Goal: Information Seeking & Learning: Learn about a topic

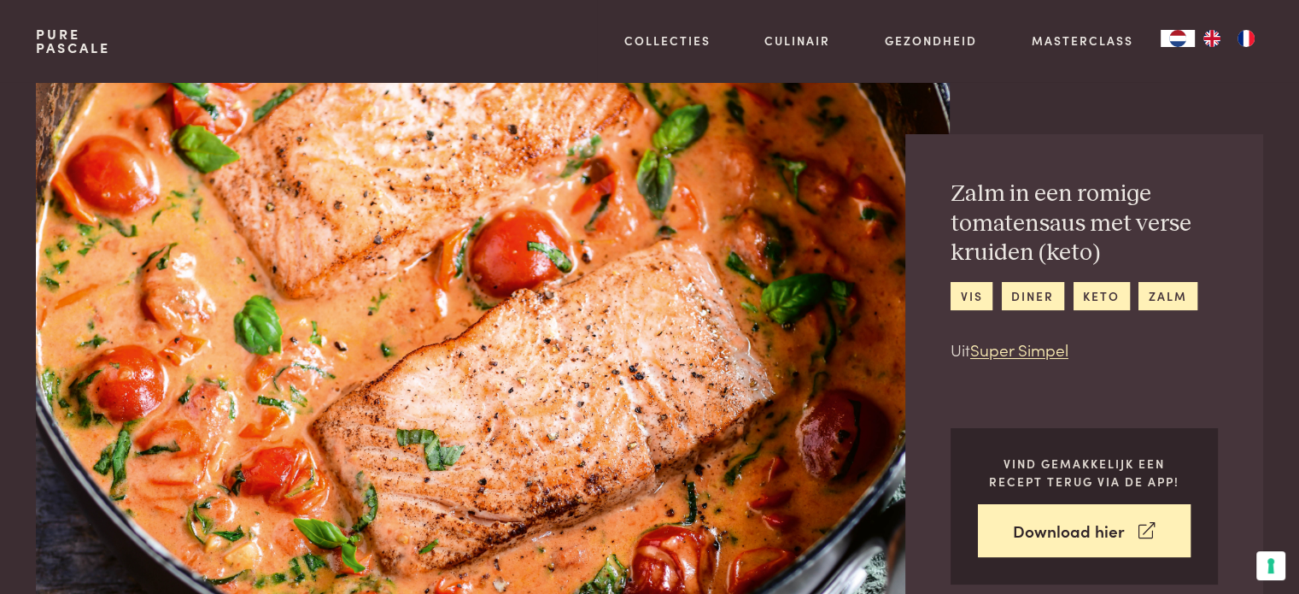
click at [56, 38] on link "Pure Pascale" at bounding box center [73, 40] width 74 height 27
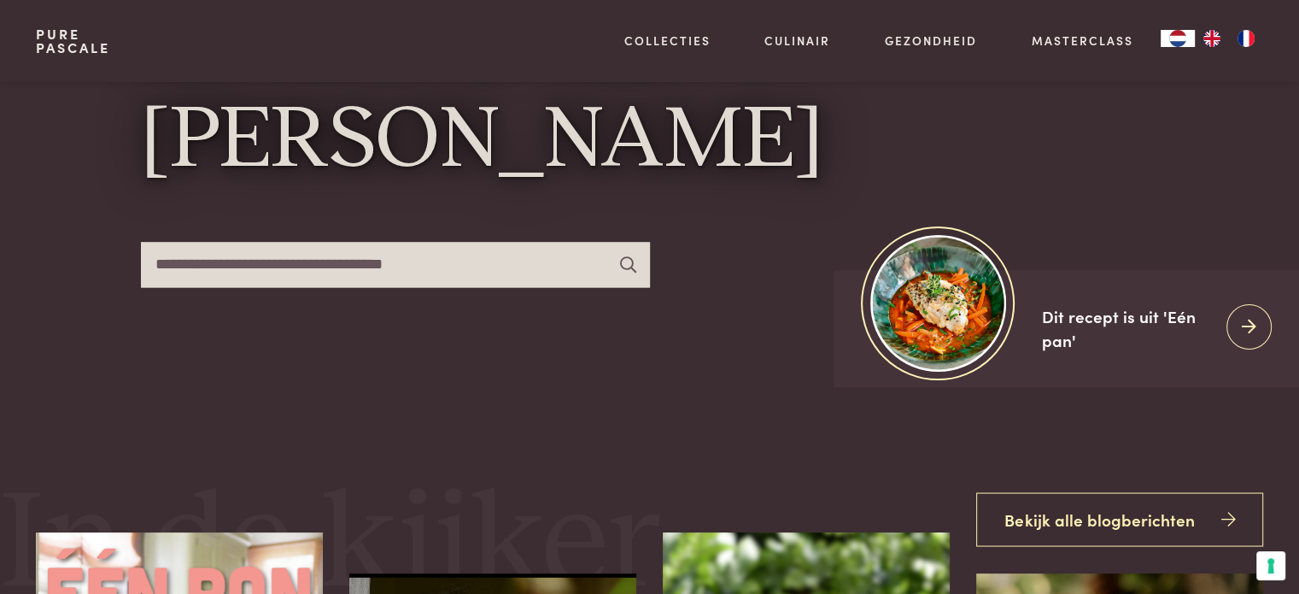
scroll to position [85, 0]
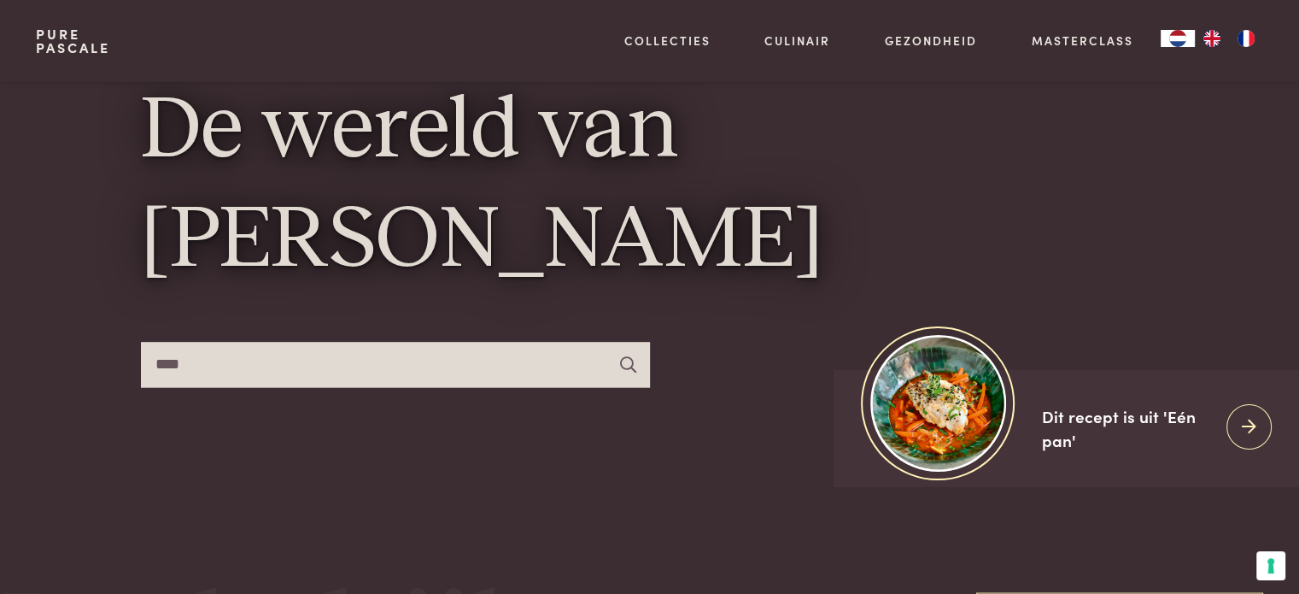
type input "****"
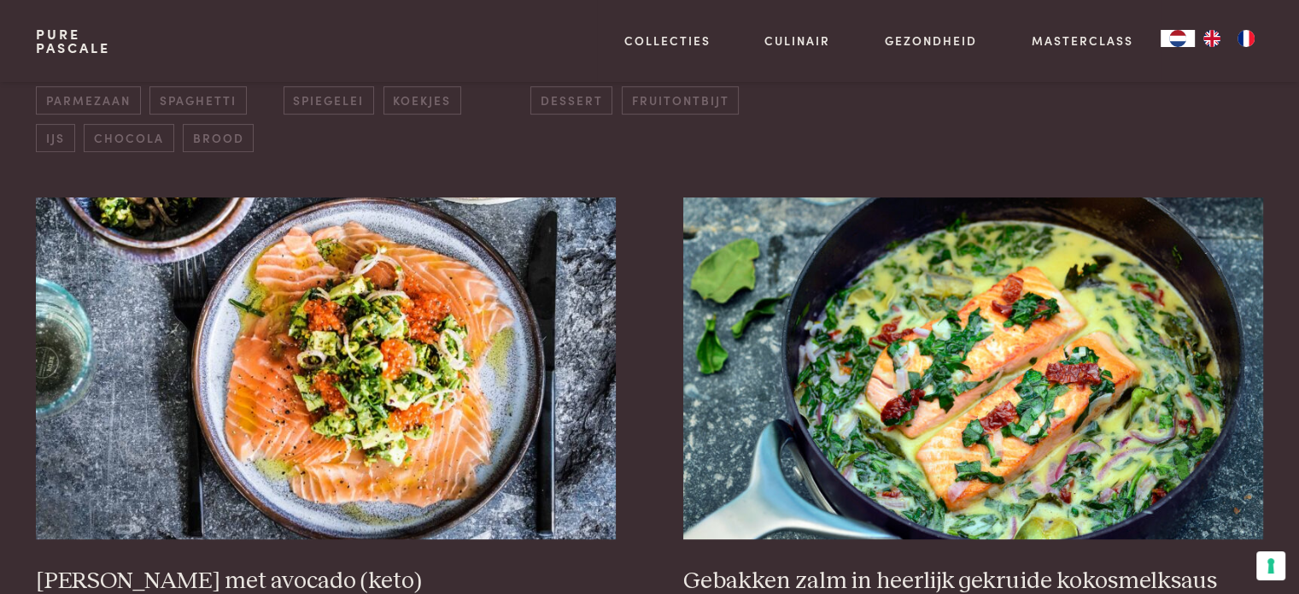
scroll to position [683, 0]
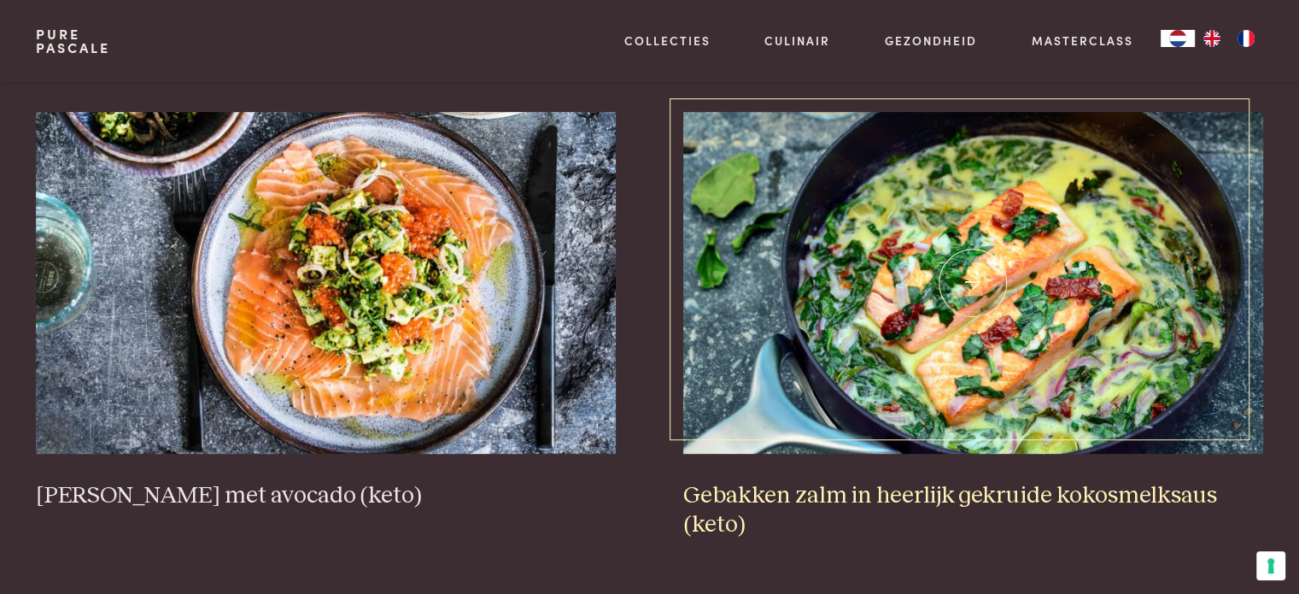
click at [968, 482] on h3 "Gebakken zalm in heerlijk gekruide kokosmelksaus (keto)" at bounding box center [972, 510] width 579 height 59
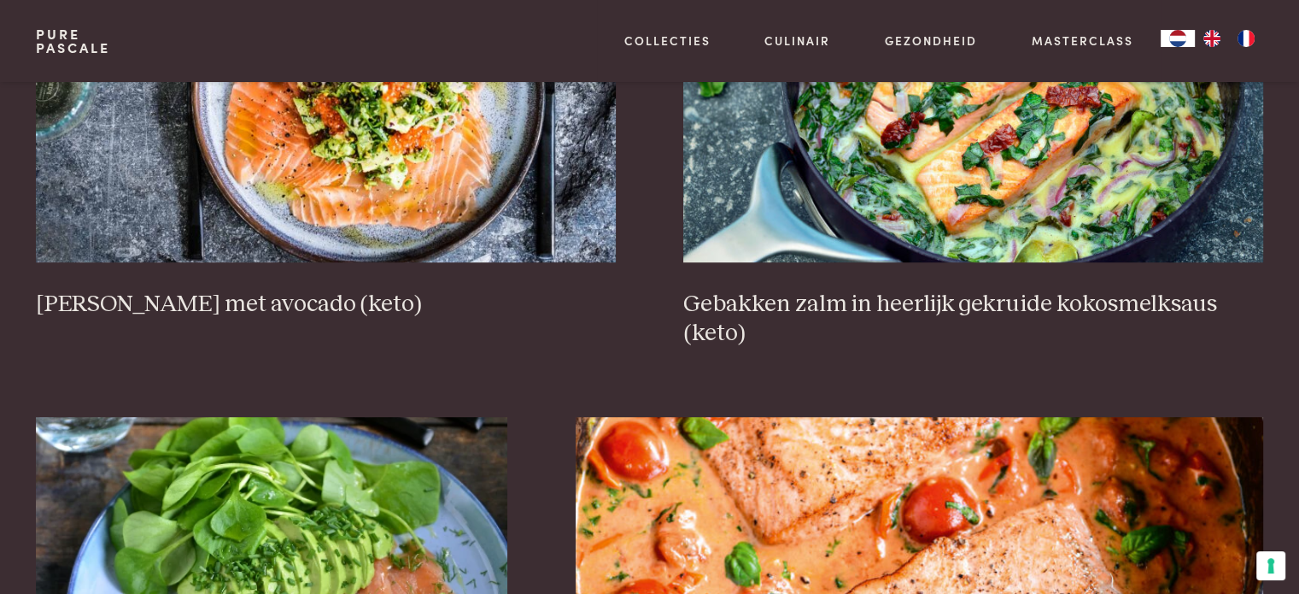
scroll to position [769, 0]
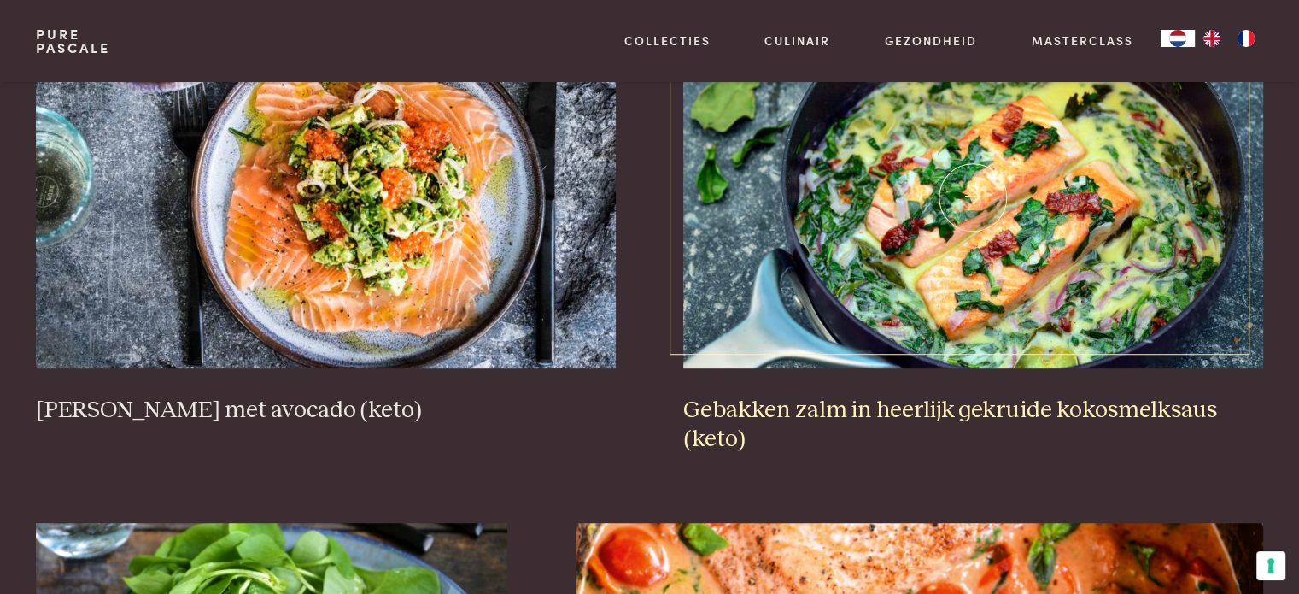
click at [1058, 238] on img at bounding box center [972, 197] width 579 height 342
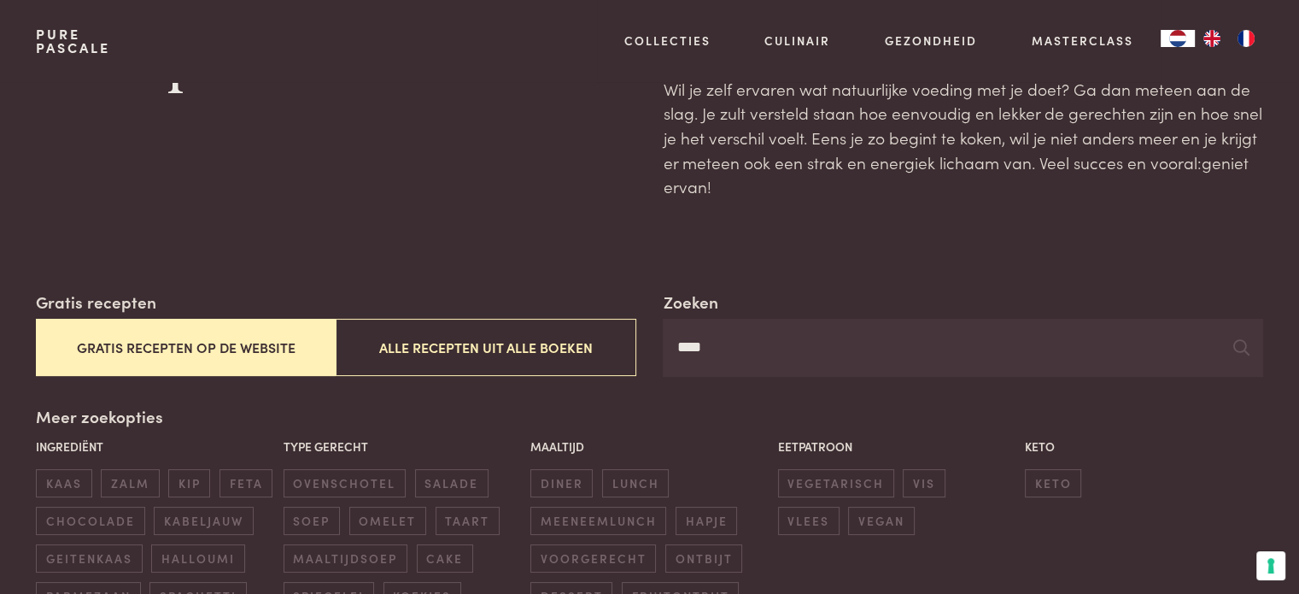
scroll to position [0, 0]
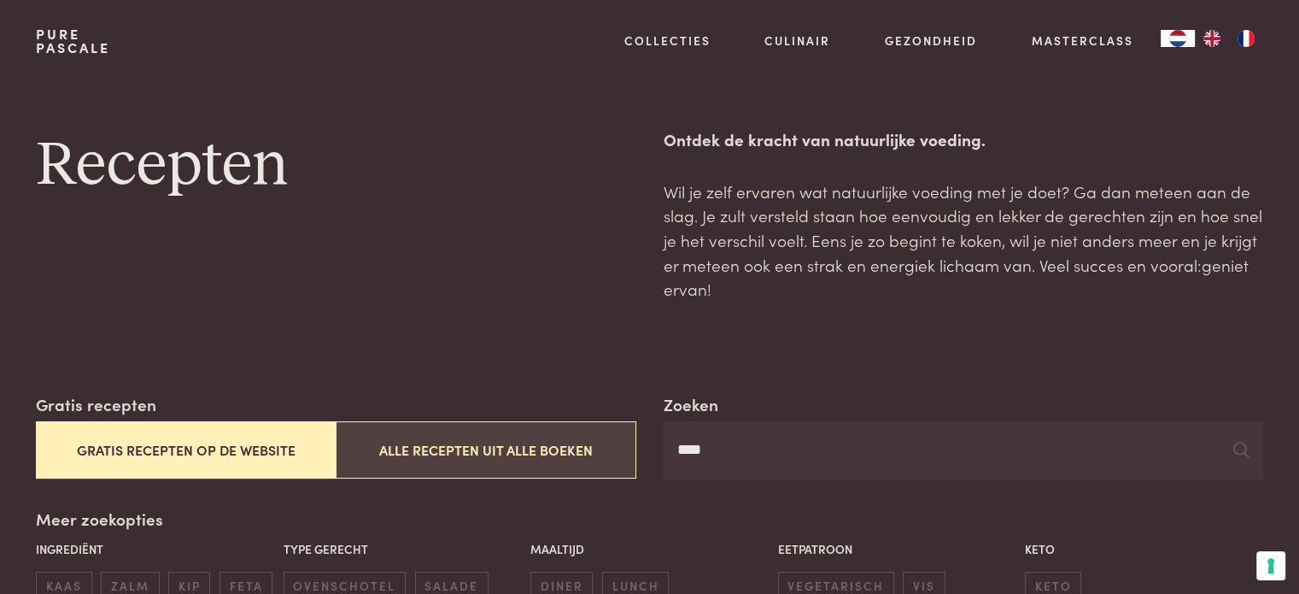
click at [537, 440] on button "Alle recepten uit alle boeken" at bounding box center [486, 449] width 300 height 57
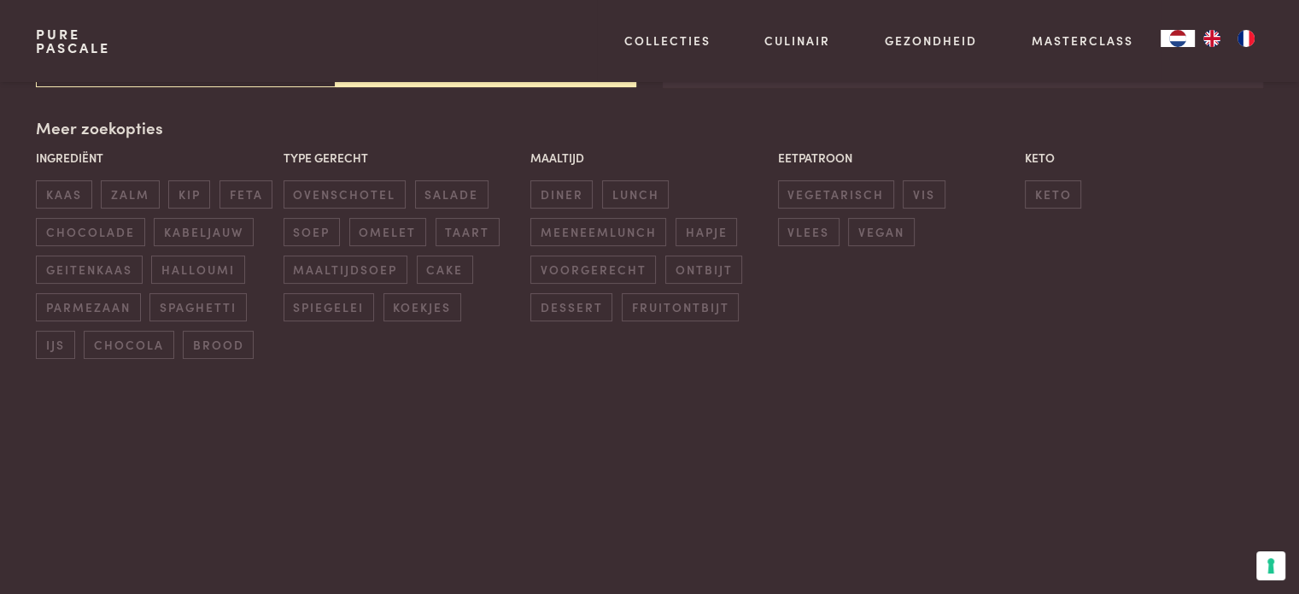
scroll to position [392, 0]
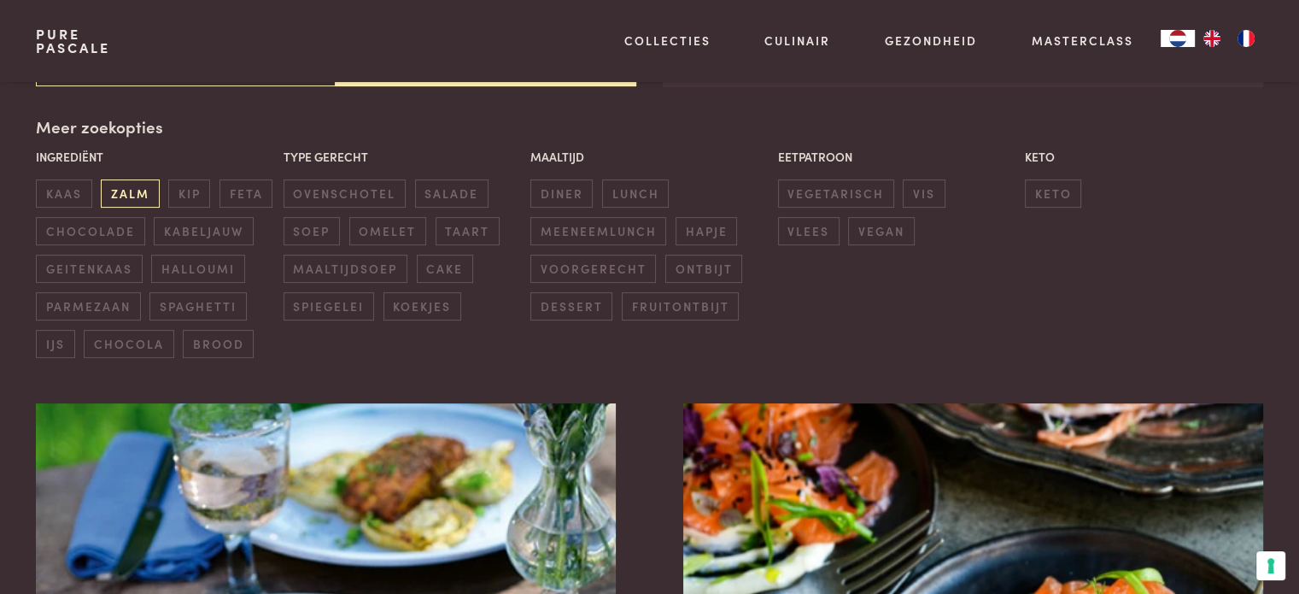
click at [124, 187] on span "zalm" at bounding box center [130, 193] width 58 height 28
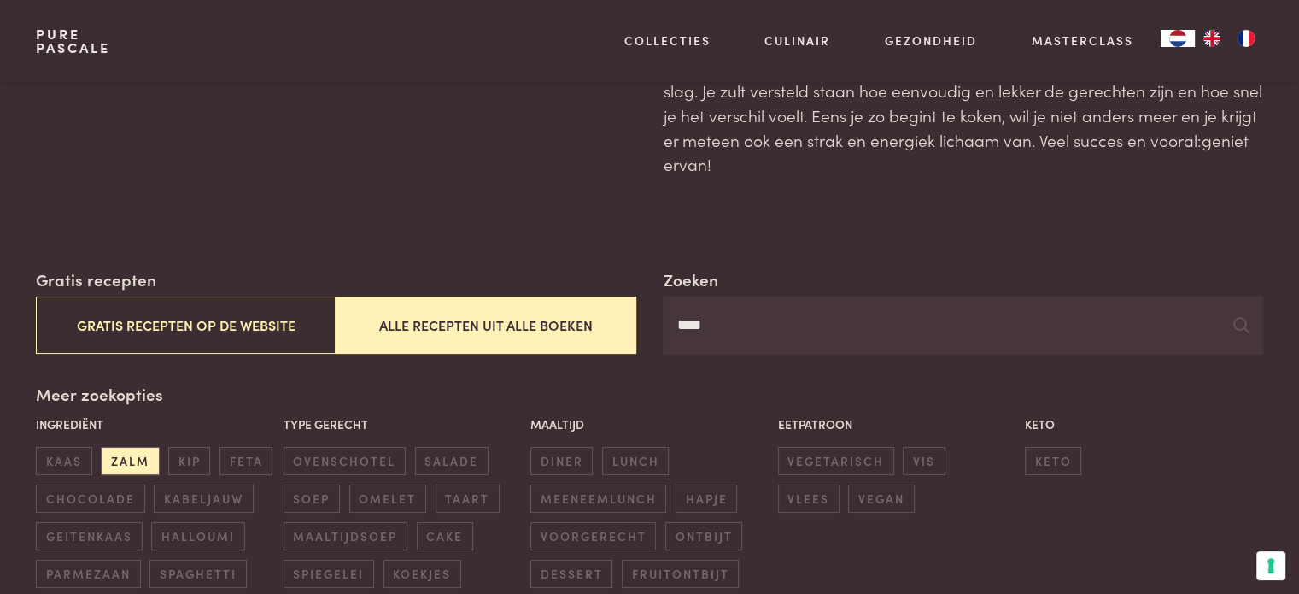
scroll to position [0, 0]
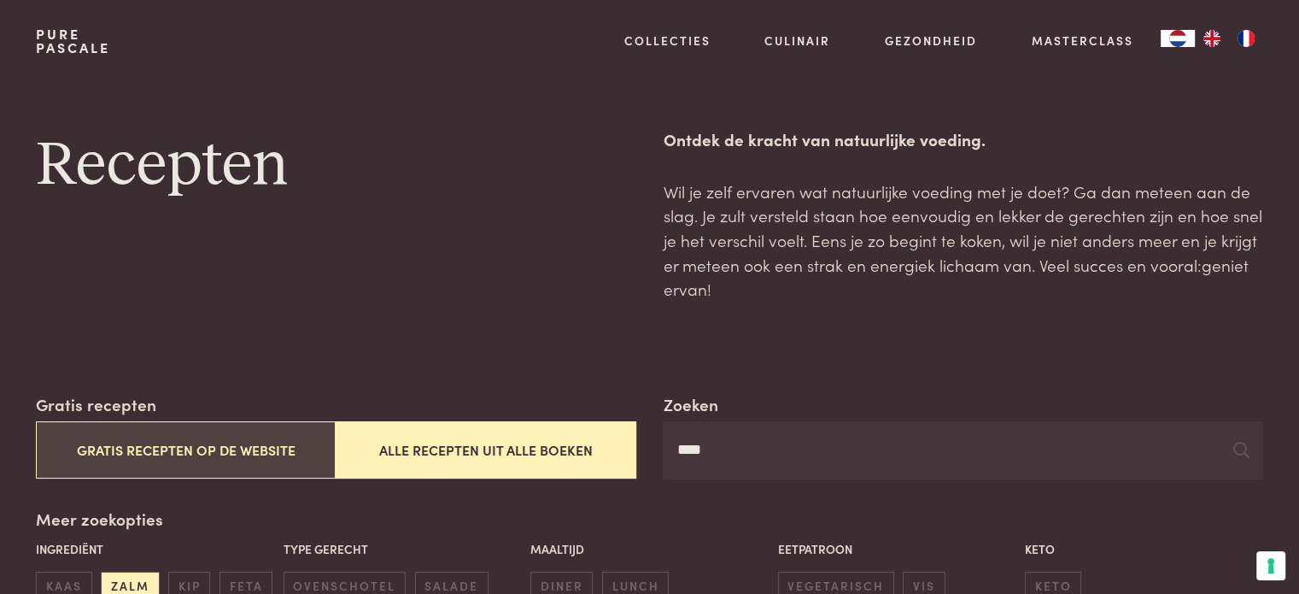
click at [149, 454] on button "Gratis recepten op de website" at bounding box center [186, 449] width 300 height 57
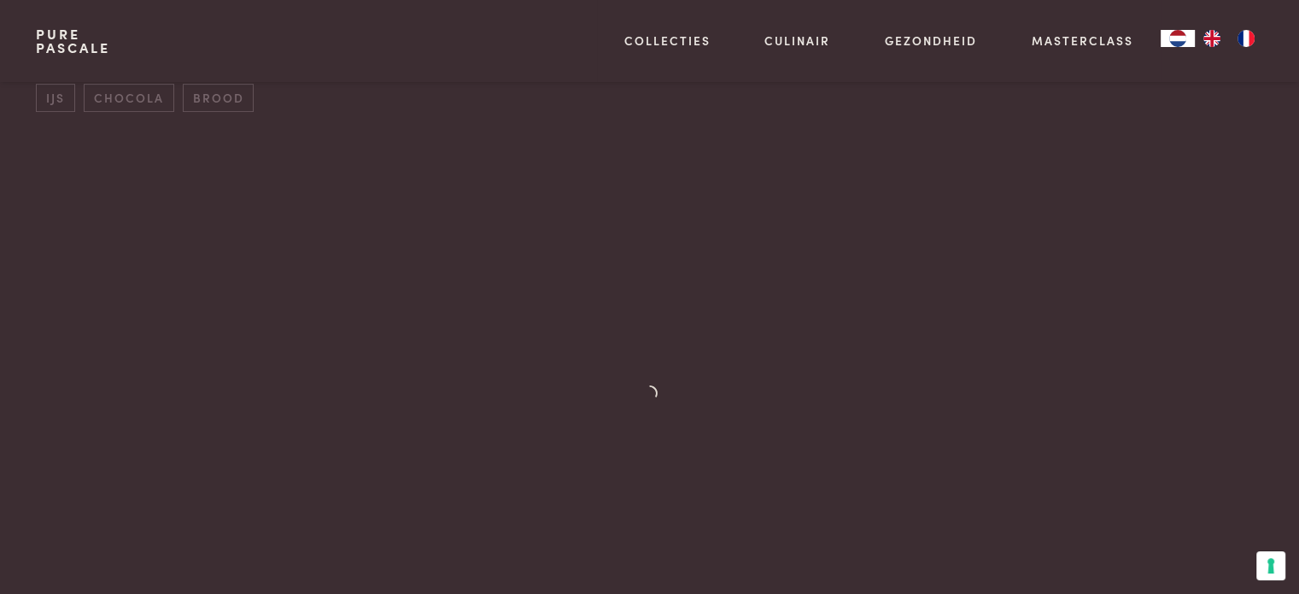
scroll to position [905, 0]
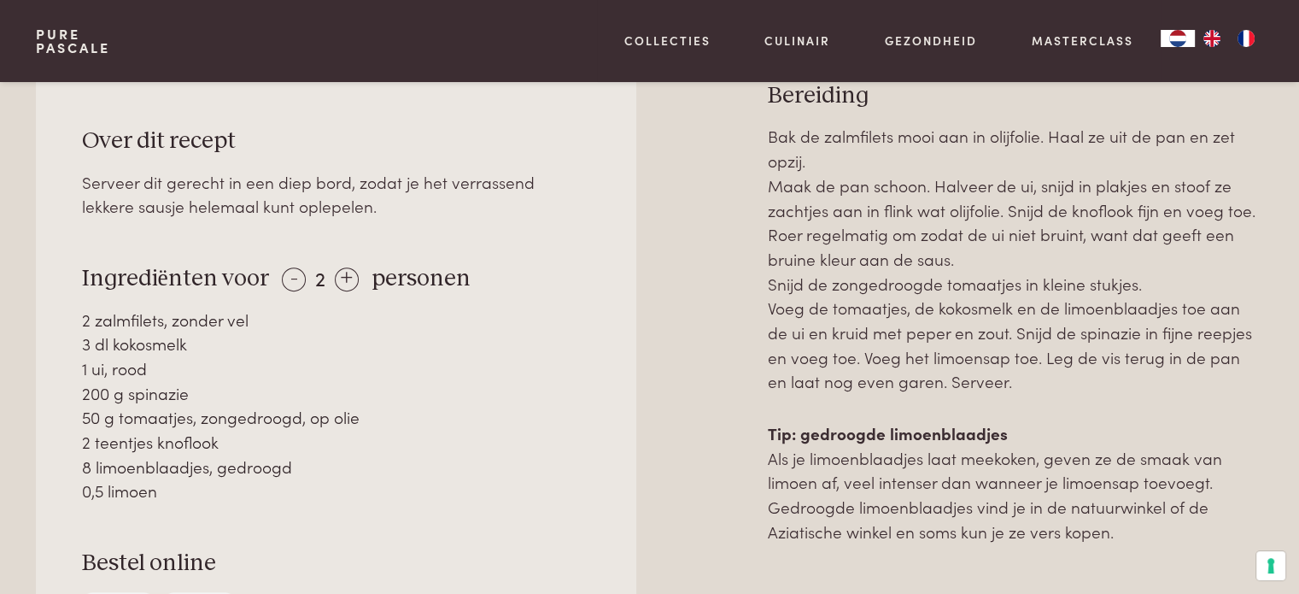
scroll to position [854, 0]
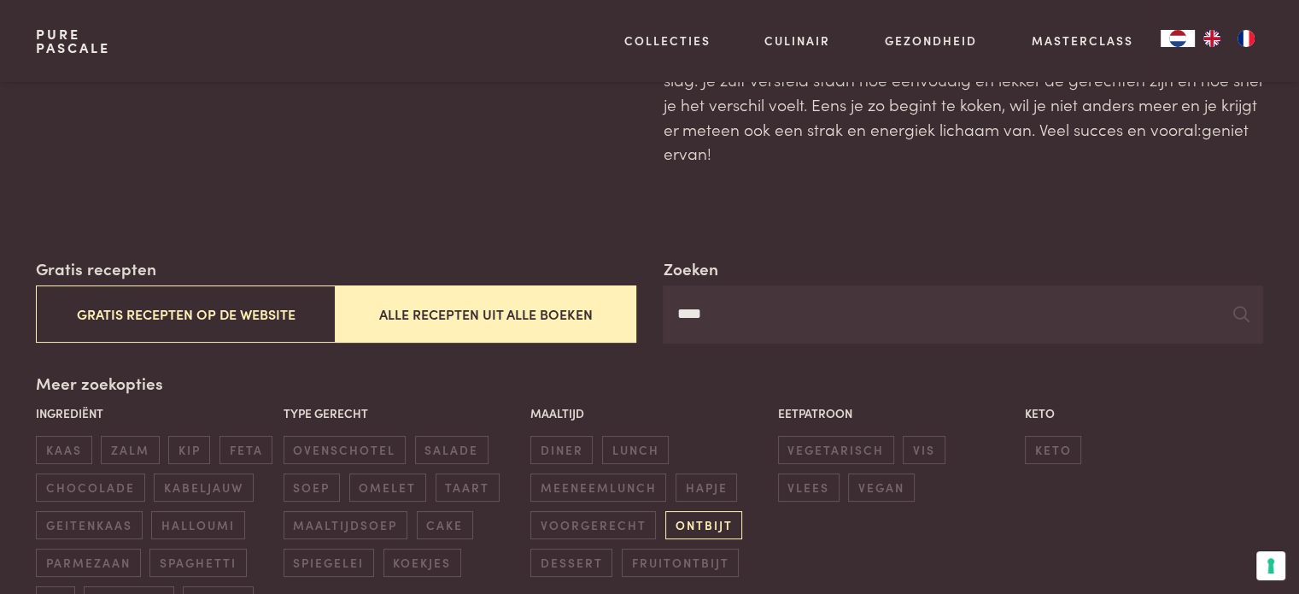
scroll to position [478, 0]
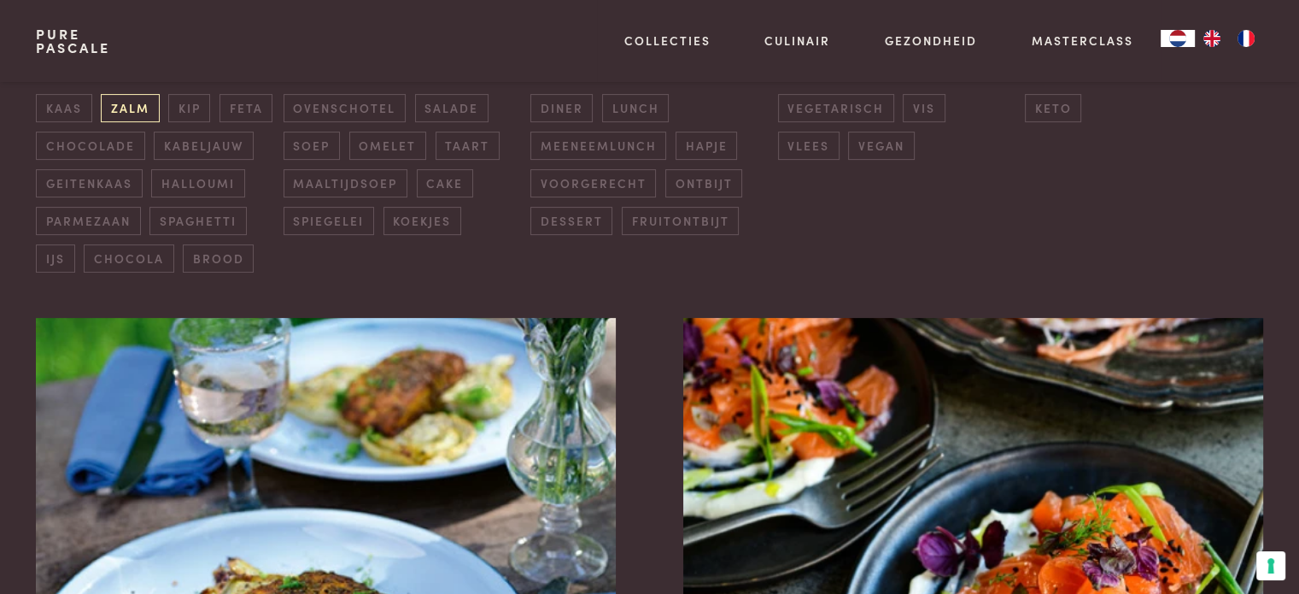
click at [133, 103] on span "zalm" at bounding box center [130, 108] width 58 height 28
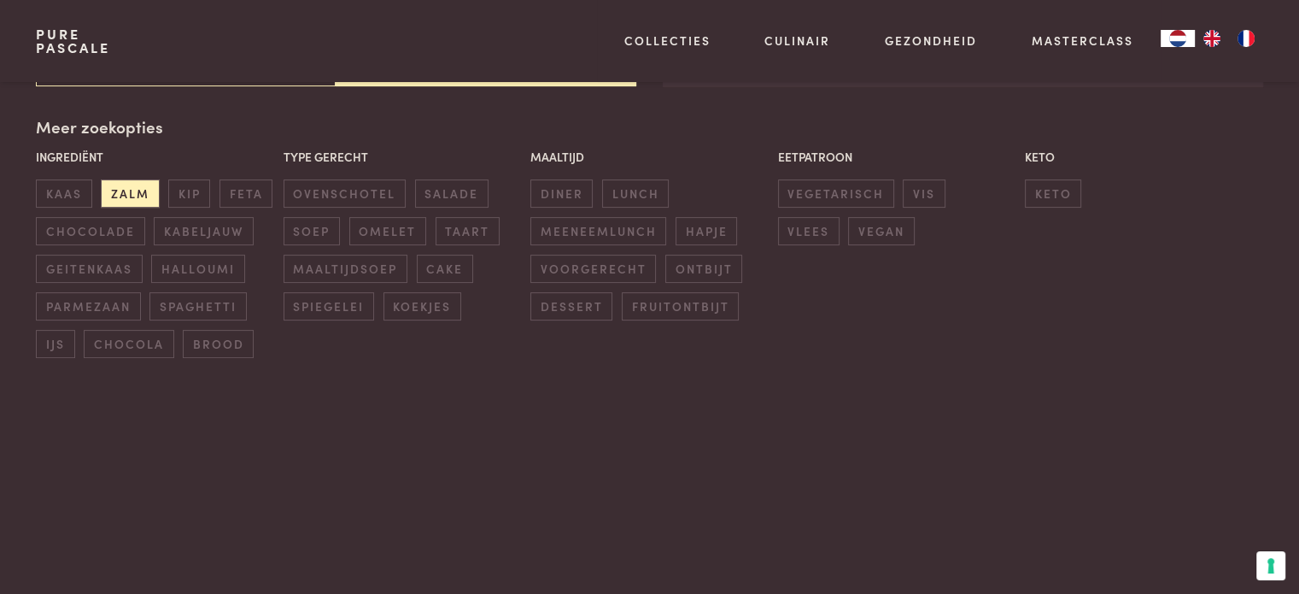
scroll to position [221, 0]
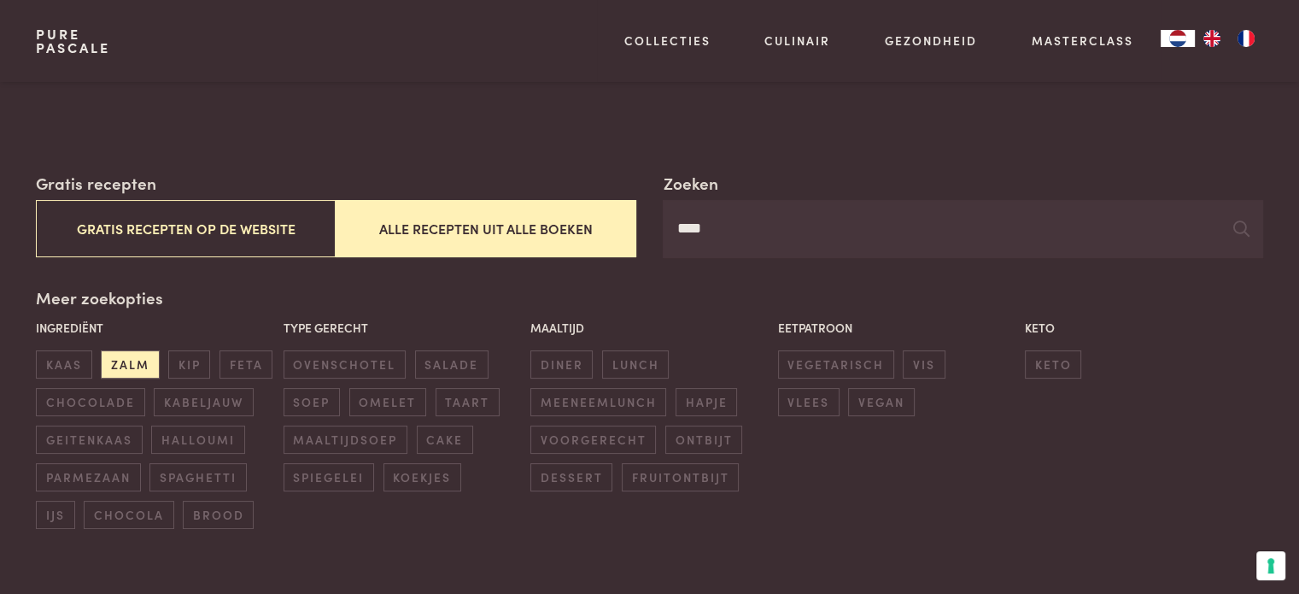
click at [756, 224] on input "****" at bounding box center [963, 229] width 600 height 58
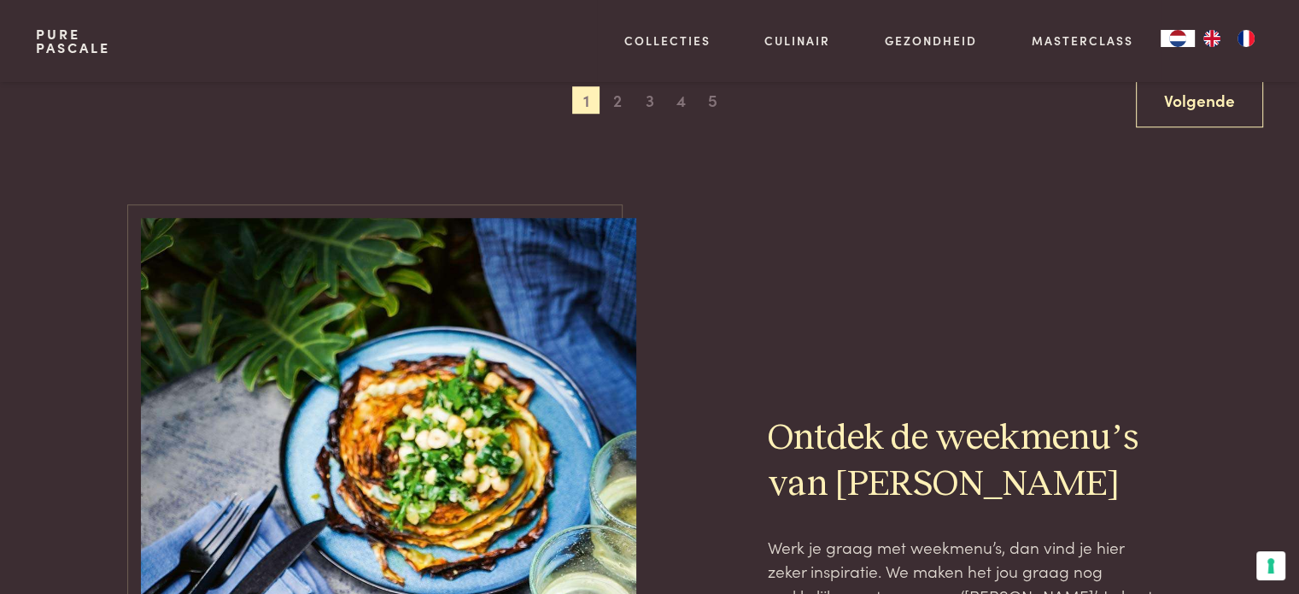
scroll to position [1111, 0]
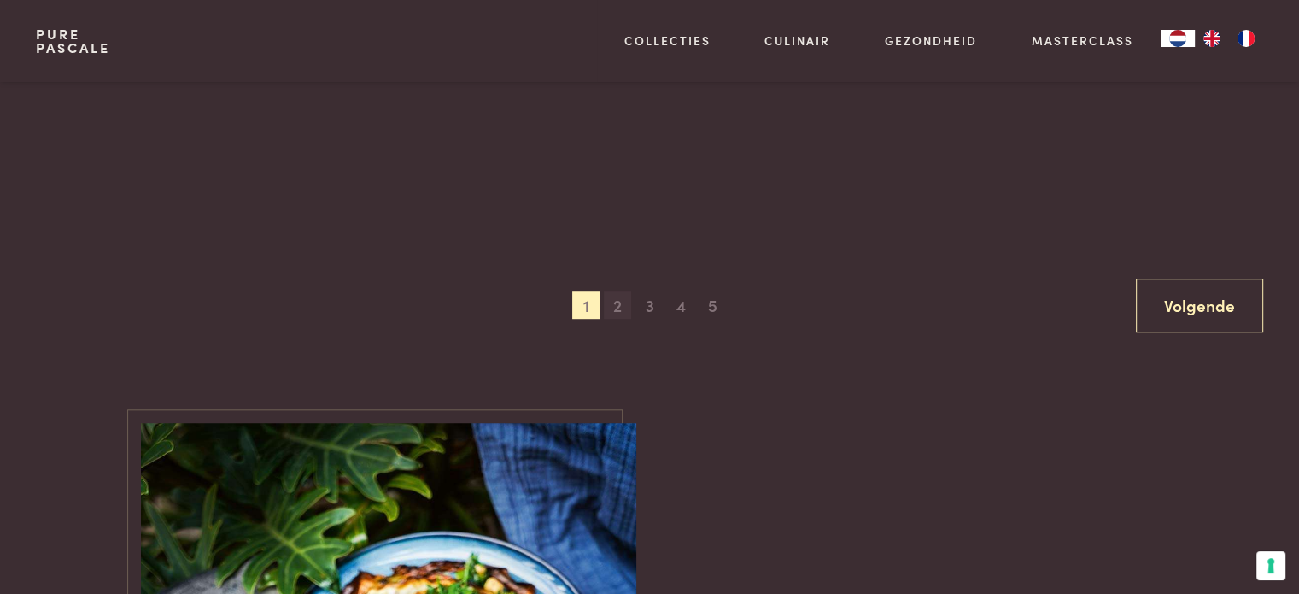
click at [616, 306] on span "2" at bounding box center [617, 304] width 27 height 27
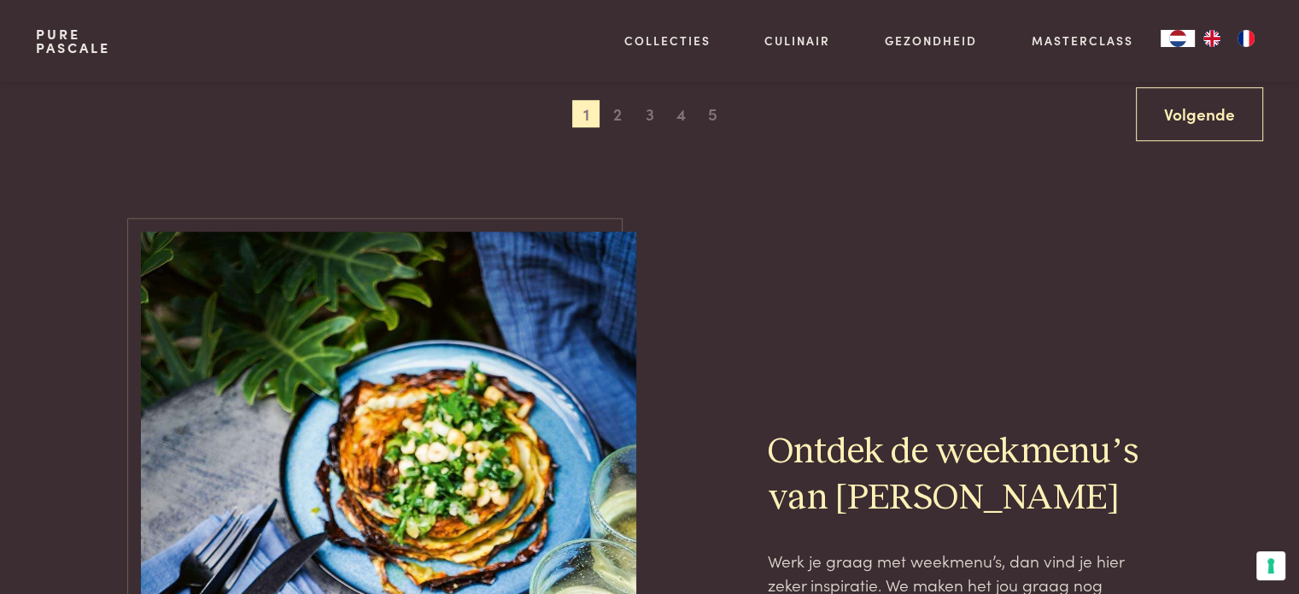
scroll to position [1161, 0]
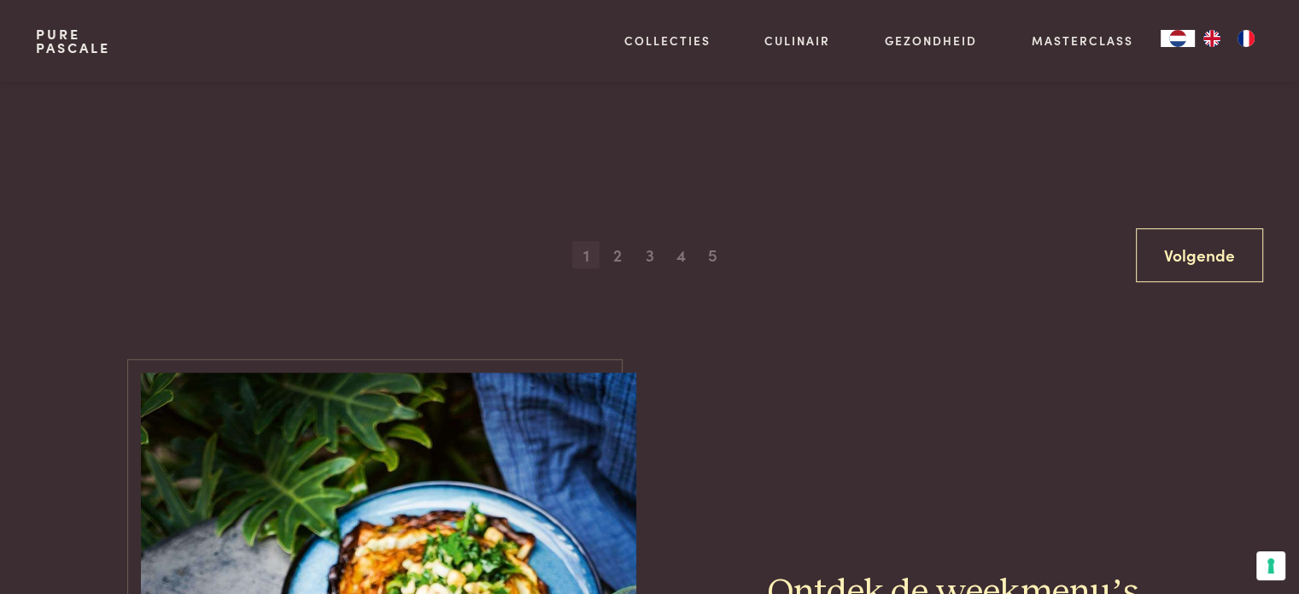
click at [581, 254] on span "1" at bounding box center [585, 254] width 27 height 27
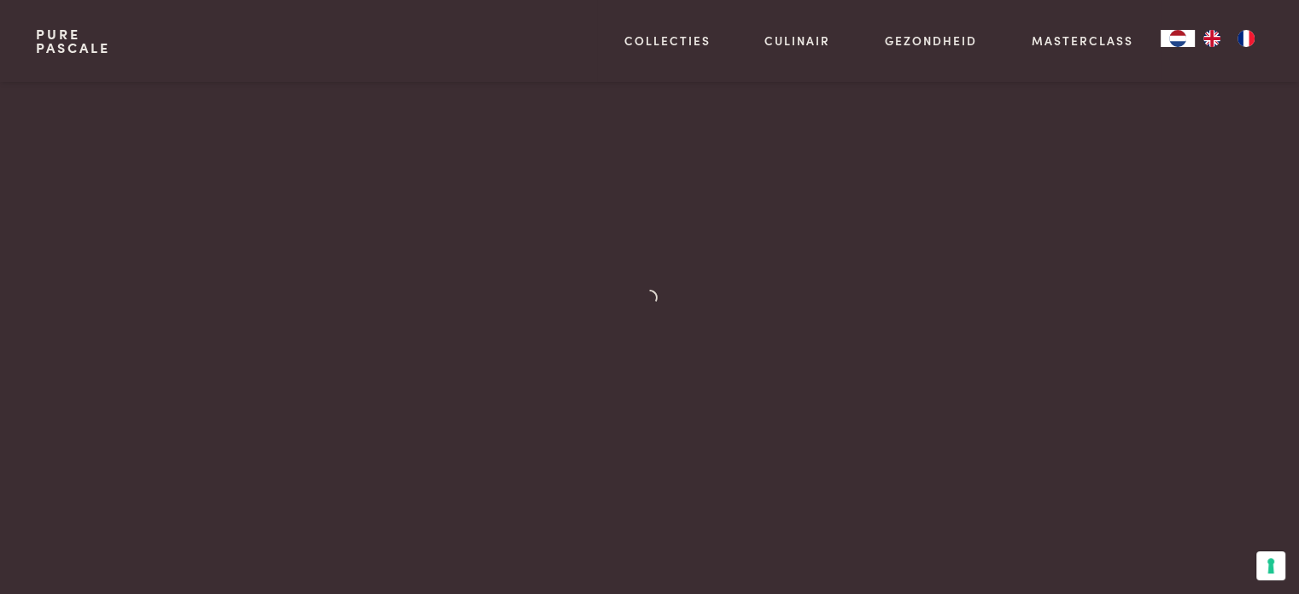
scroll to position [1076, 0]
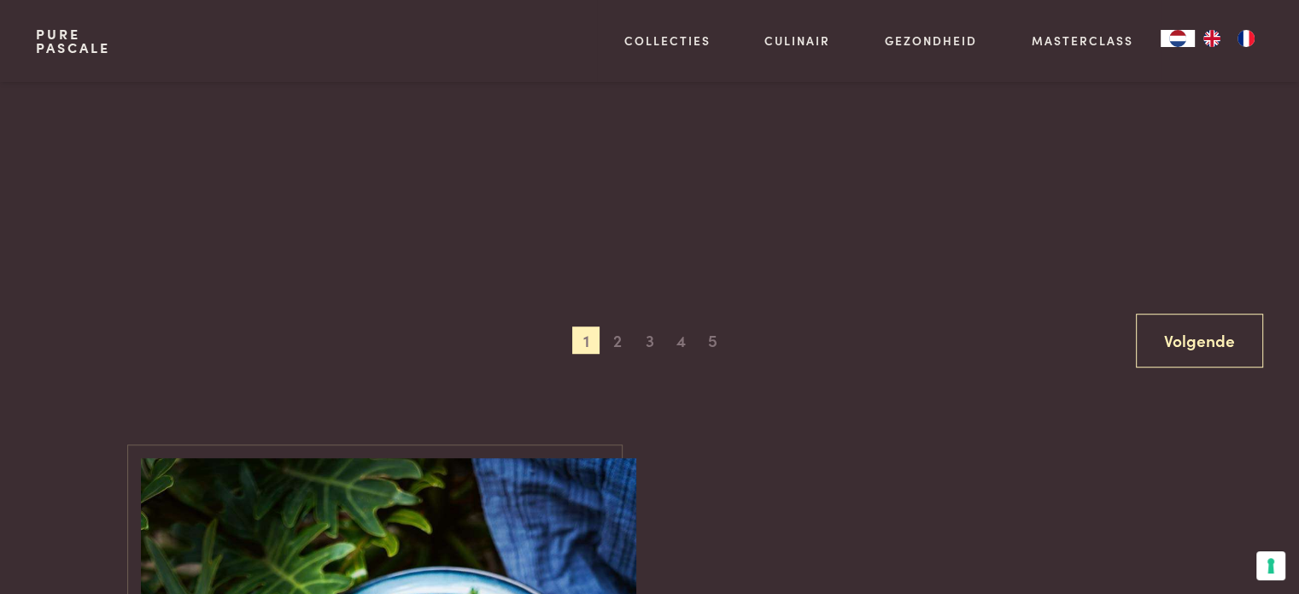
click at [55, 38] on link "Pure Pascale" at bounding box center [73, 40] width 74 height 27
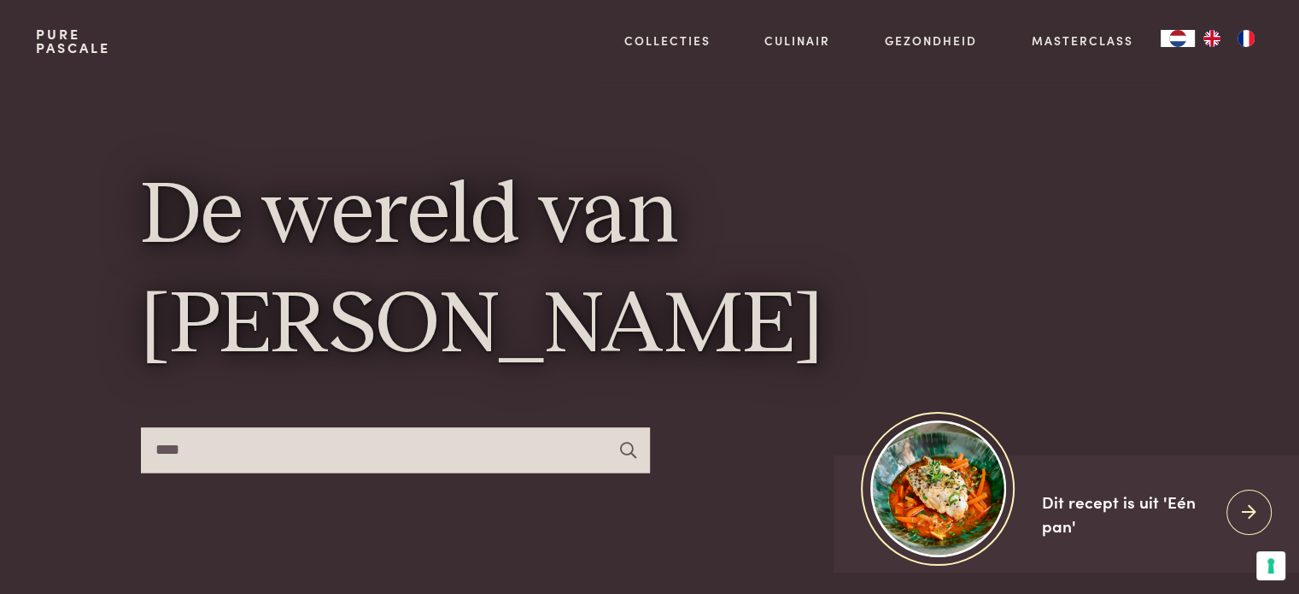
type input "****"
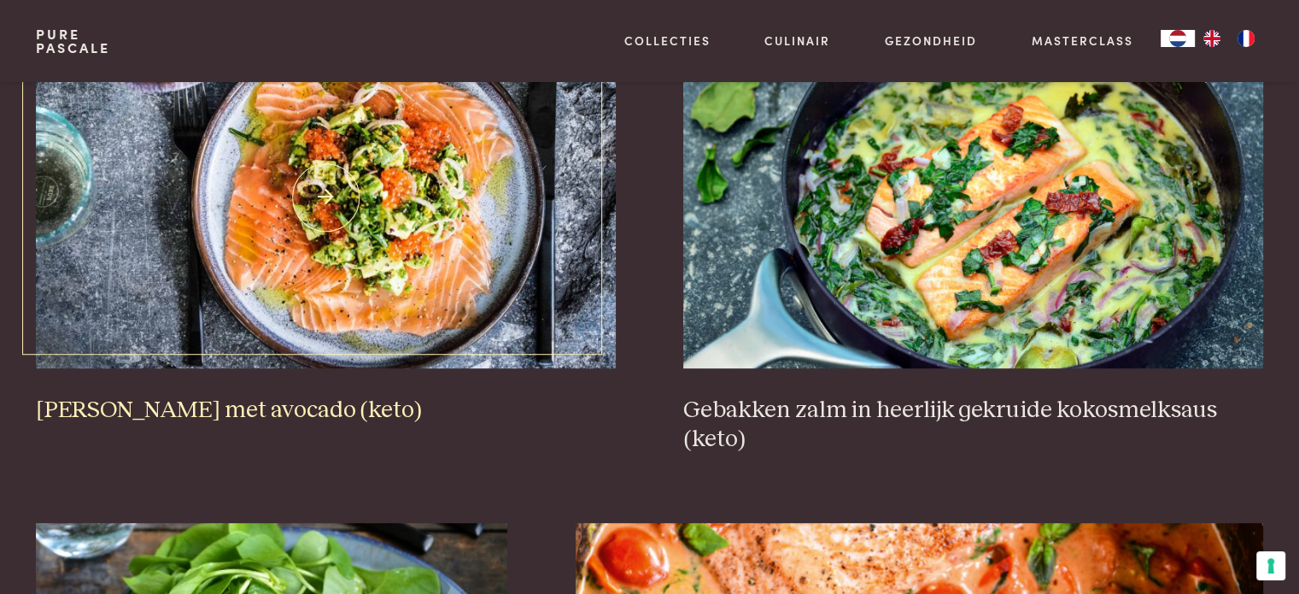
scroll to position [1111, 0]
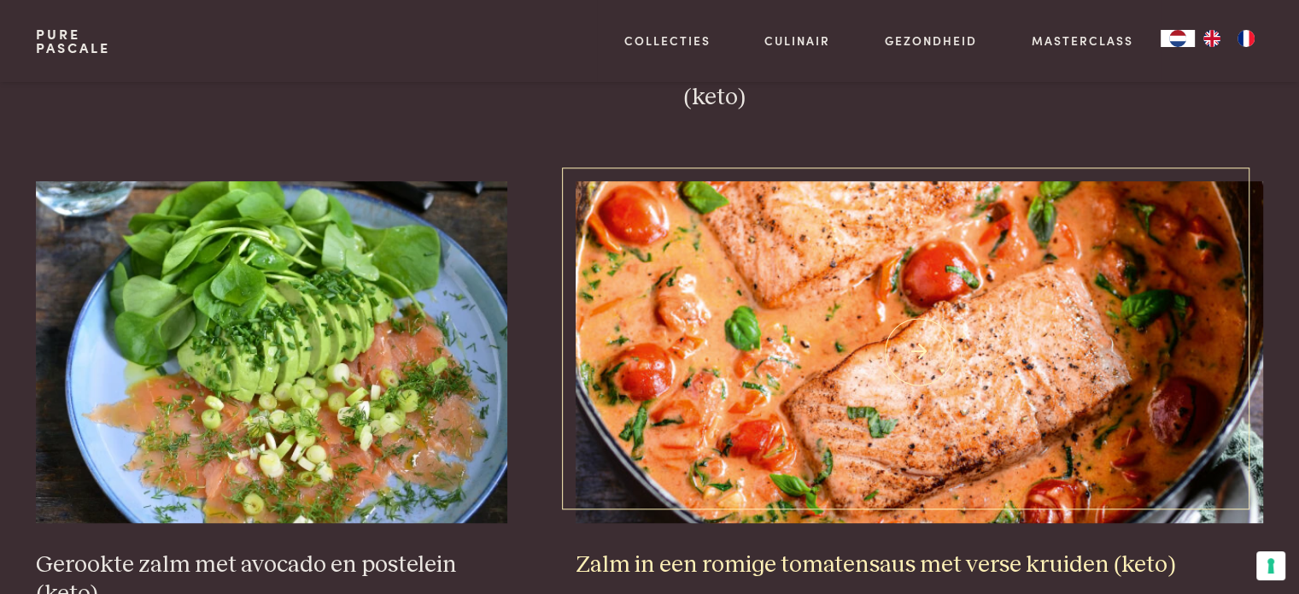
click at [849, 384] on img at bounding box center [920, 352] width 688 height 342
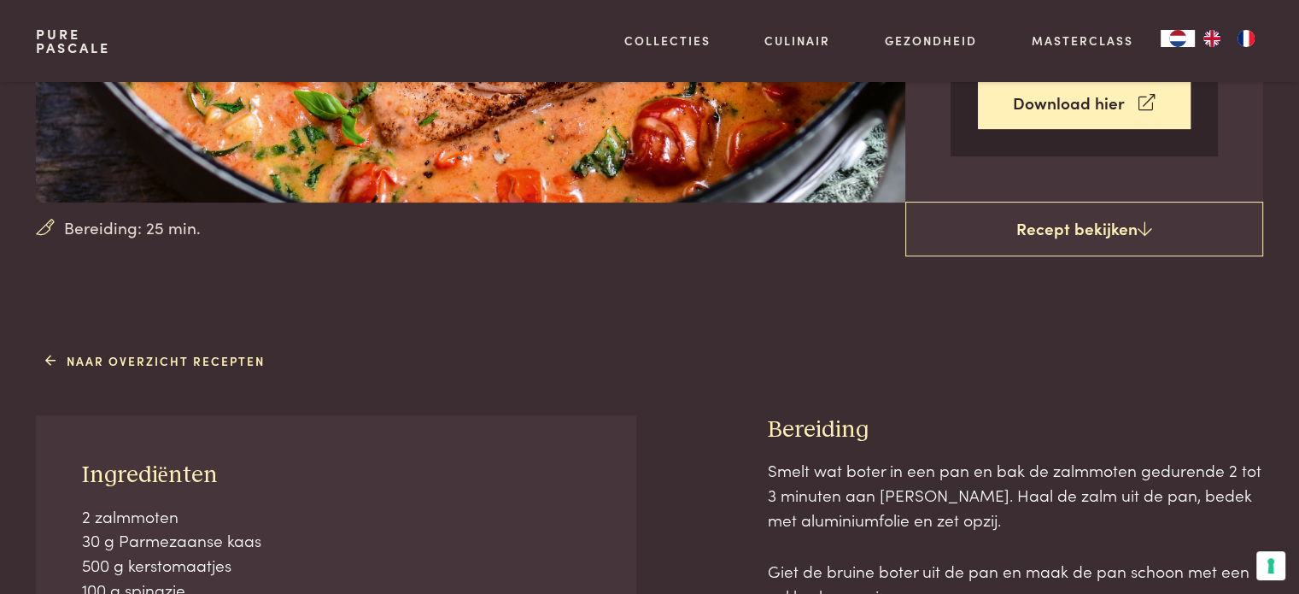
scroll to position [854, 0]
